Goal: Information Seeking & Learning: Learn about a topic

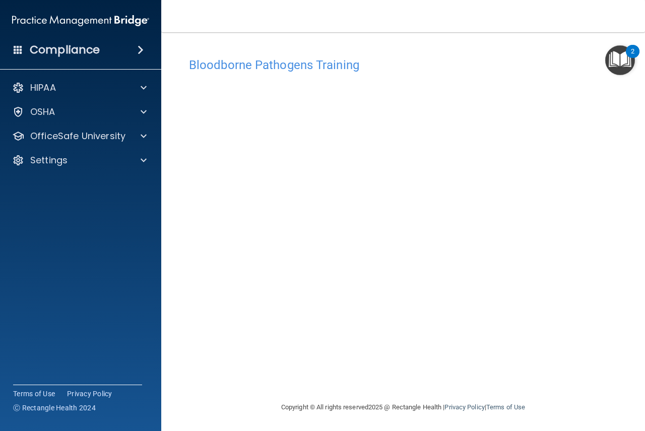
scroll to position [1, 0]
click at [430, 56] on div "Bloodborne Pathogens Training" at bounding box center [402, 64] width 443 height 25
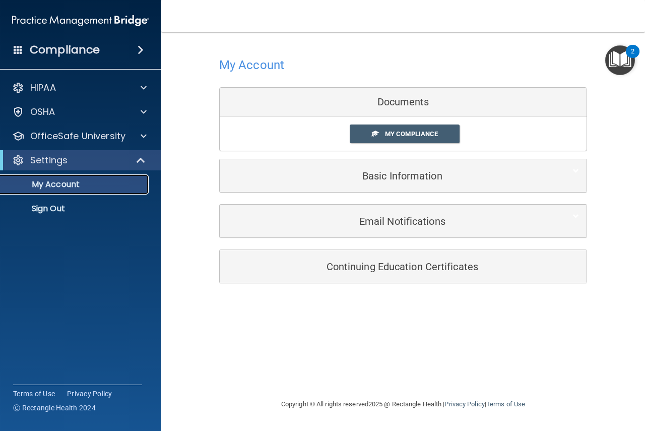
click at [81, 183] on p "My Account" at bounding box center [76, 184] width 138 height 10
click at [441, 127] on link "My Compliance" at bounding box center [405, 133] width 110 height 19
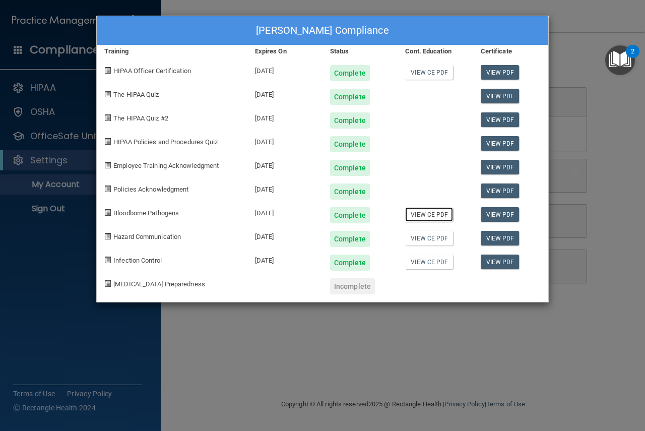
click at [431, 210] on link "View CE PDF" at bounding box center [429, 214] width 48 height 15
click at [569, 65] on div "Haley Inman's Compliance Training Expires On Status Cont. Education Certificate…" at bounding box center [322, 215] width 645 height 431
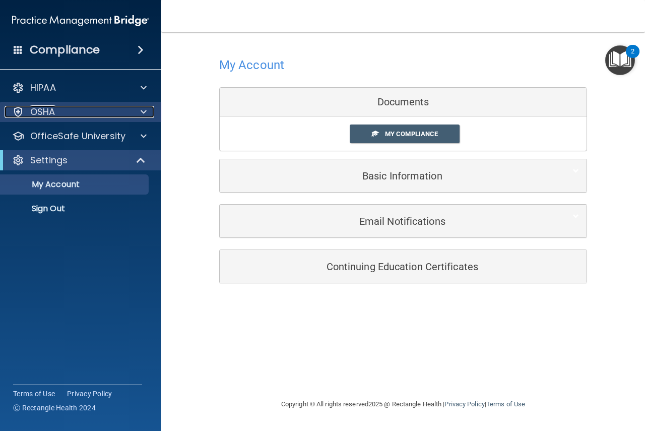
click at [102, 114] on div "OSHA" at bounding box center [67, 112] width 125 height 12
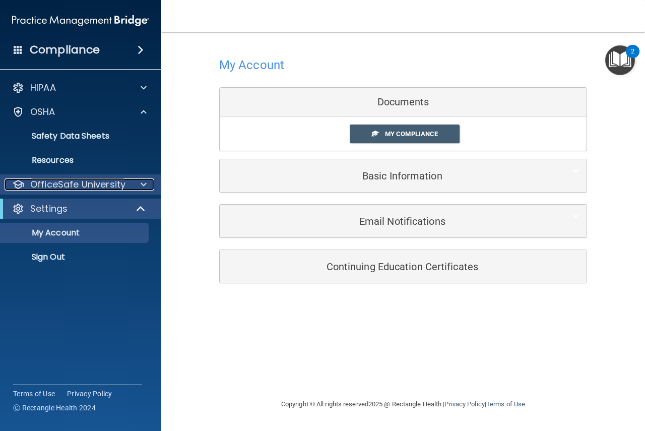
click at [67, 182] on p "OfficeSafe University" at bounding box center [77, 184] width 95 height 12
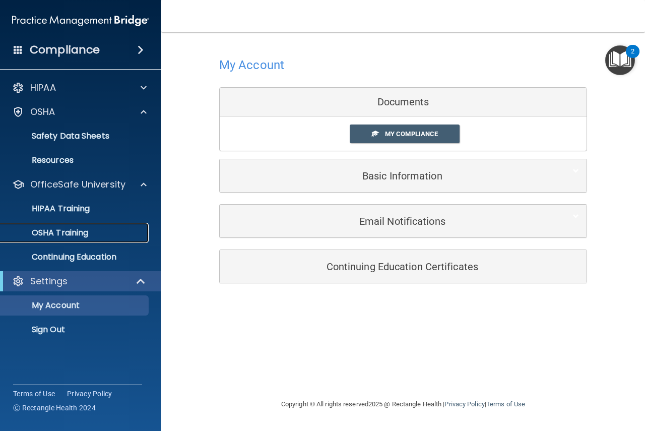
click at [61, 230] on p "OSHA Training" at bounding box center [48, 233] width 82 height 10
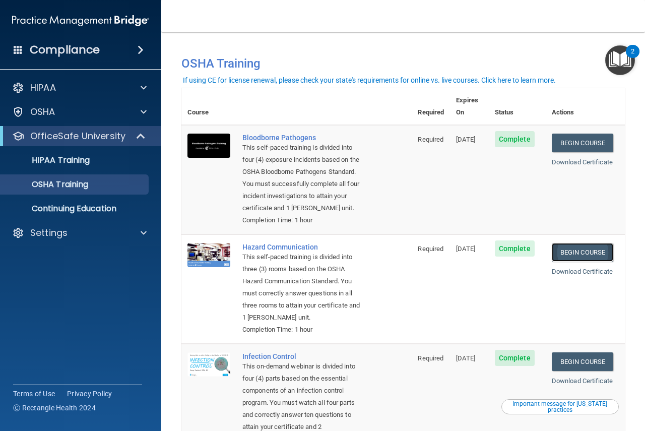
click at [558, 246] on link "Begin Course" at bounding box center [582, 252] width 61 height 19
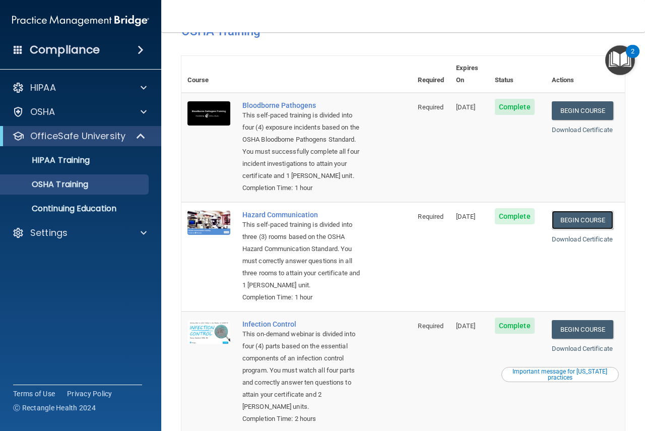
scroll to position [20, 0]
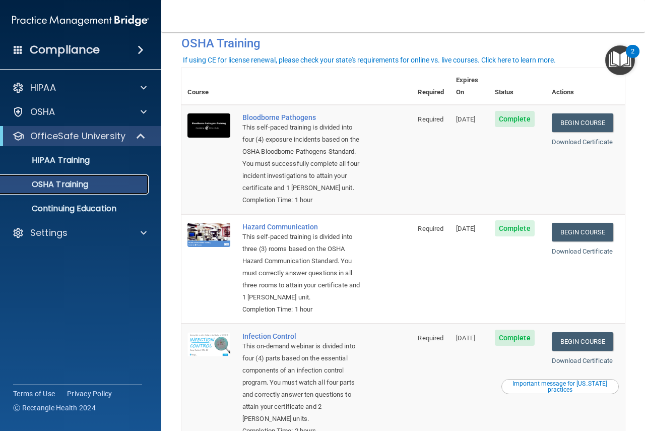
click at [75, 182] on p "OSHA Training" at bounding box center [48, 184] width 82 height 10
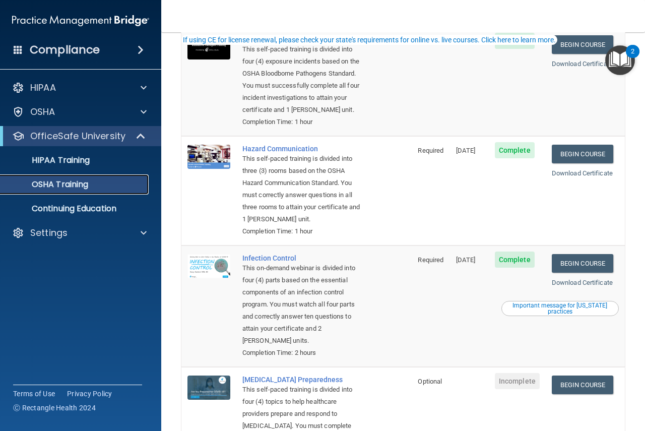
scroll to position [121, 0]
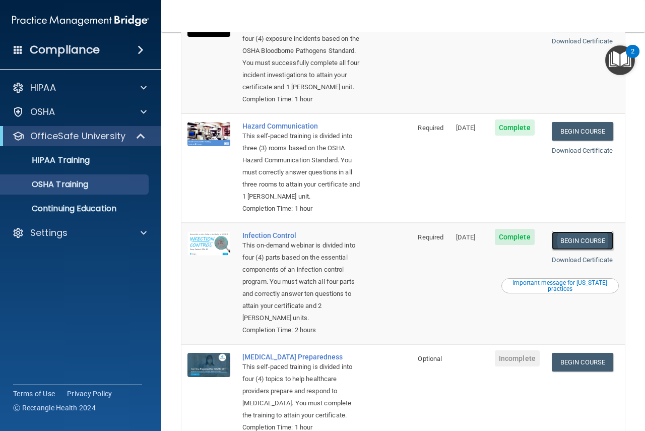
click at [582, 250] on link "Begin Course" at bounding box center [582, 240] width 61 height 19
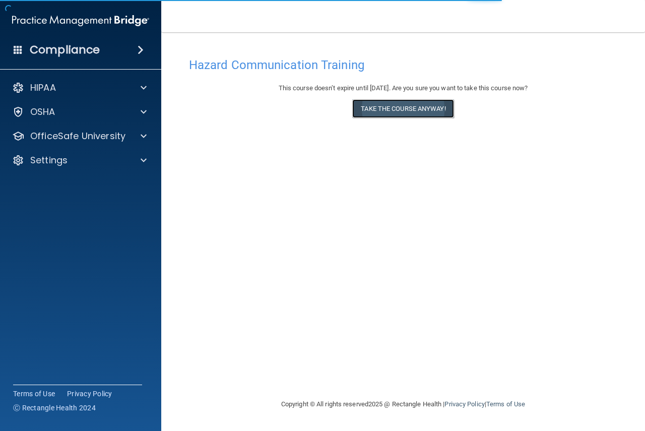
click at [404, 108] on button "Take the course anyway!" at bounding box center [402, 108] width 101 height 19
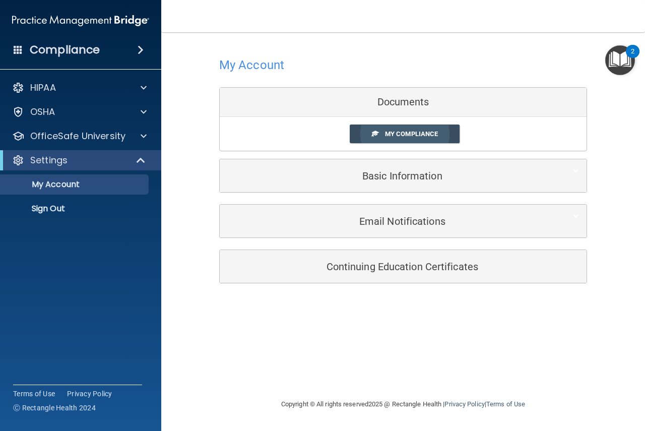
click at [437, 129] on link "My Compliance" at bounding box center [405, 133] width 110 height 19
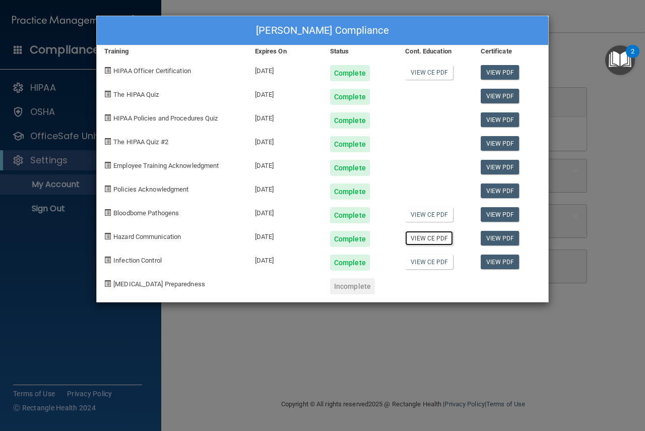
click at [416, 236] on link "View CE PDF" at bounding box center [429, 238] width 48 height 15
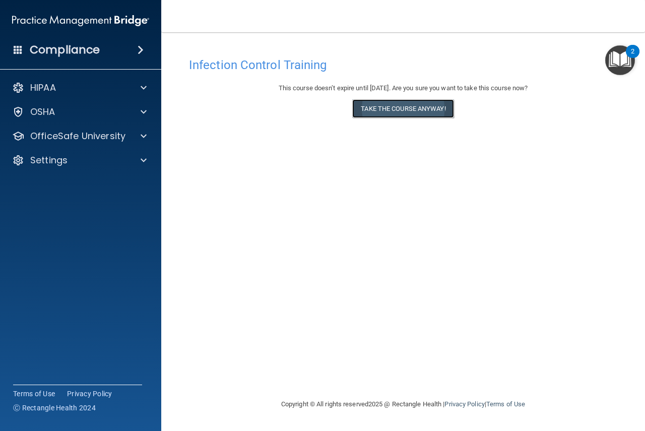
click at [395, 106] on button "Take the course anyway!" at bounding box center [402, 108] width 101 height 19
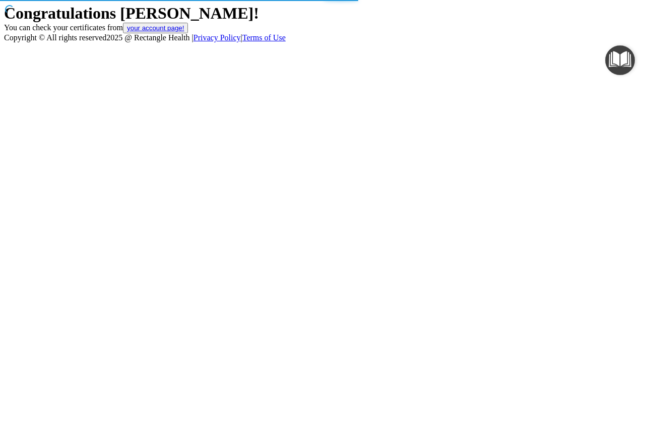
click at [188, 33] on button "your account page!" at bounding box center [155, 28] width 65 height 11
click at [184, 32] on link "your account page!" at bounding box center [155, 28] width 57 height 8
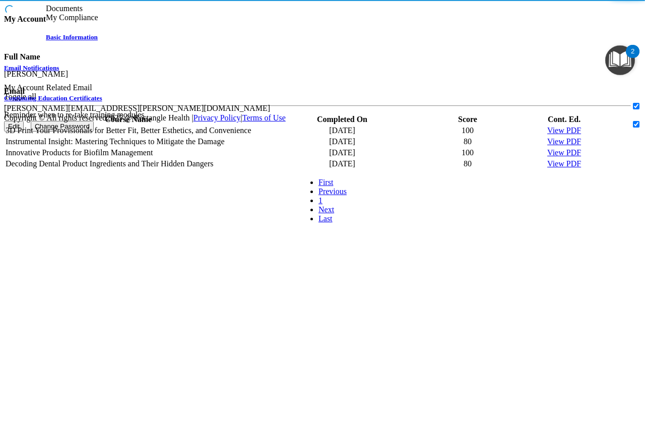
click at [98, 22] on span "My Compliance" at bounding box center [72, 17] width 52 height 9
